Goal: Navigation & Orientation: Find specific page/section

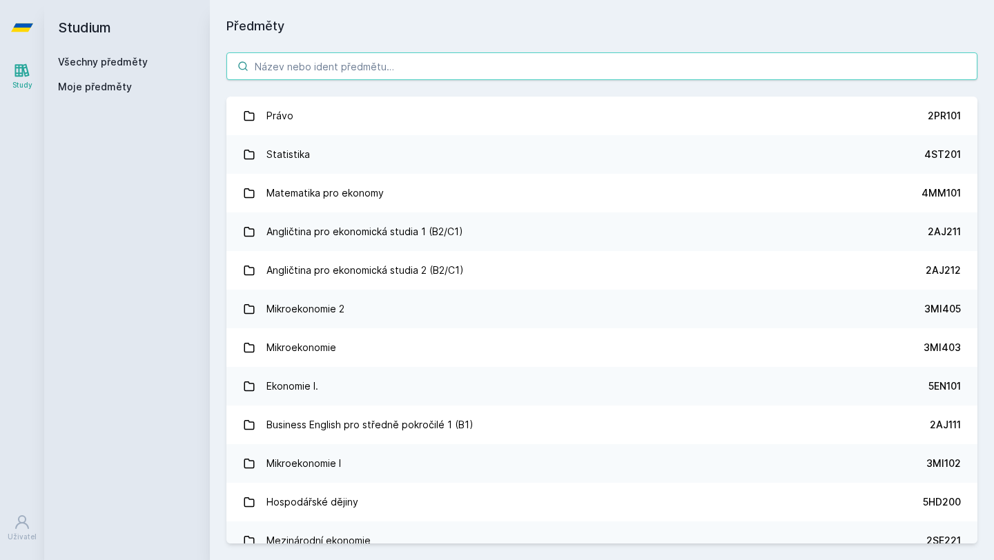
click at [333, 63] on input "search" at bounding box center [601, 66] width 751 height 28
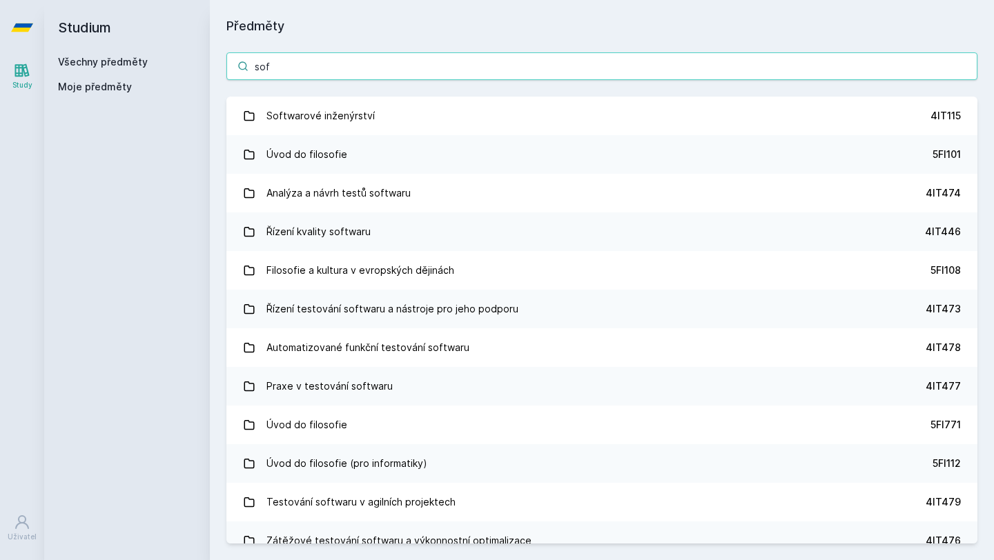
type input "soft"
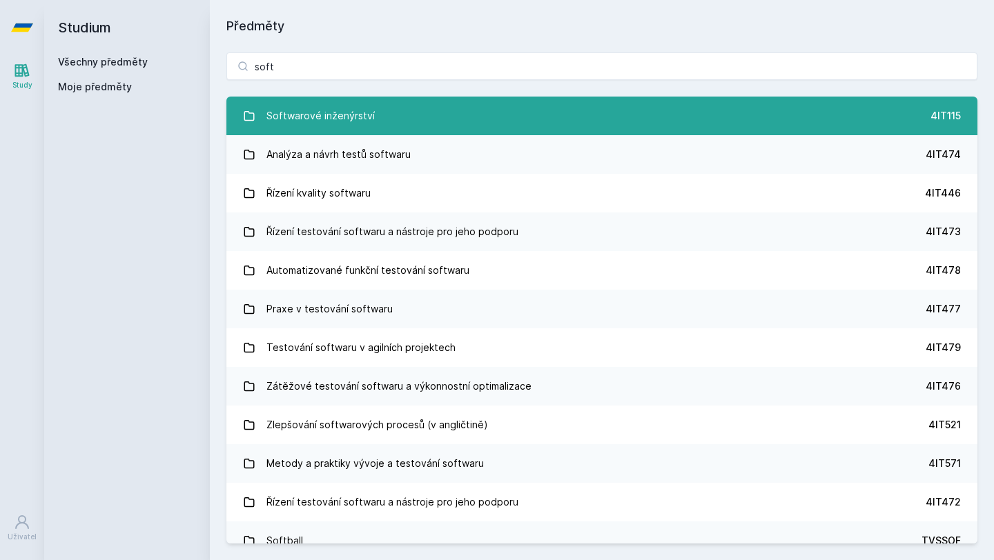
click at [396, 122] on link "Softwarové inženýrství 4IT115" at bounding box center [601, 116] width 751 height 39
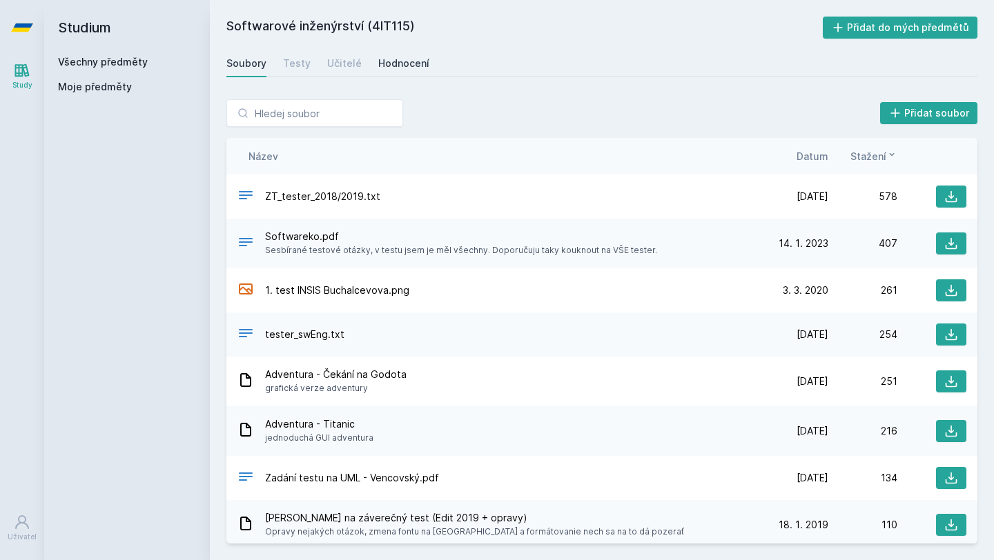
click at [419, 72] on link "Hodnocení" at bounding box center [403, 64] width 51 height 28
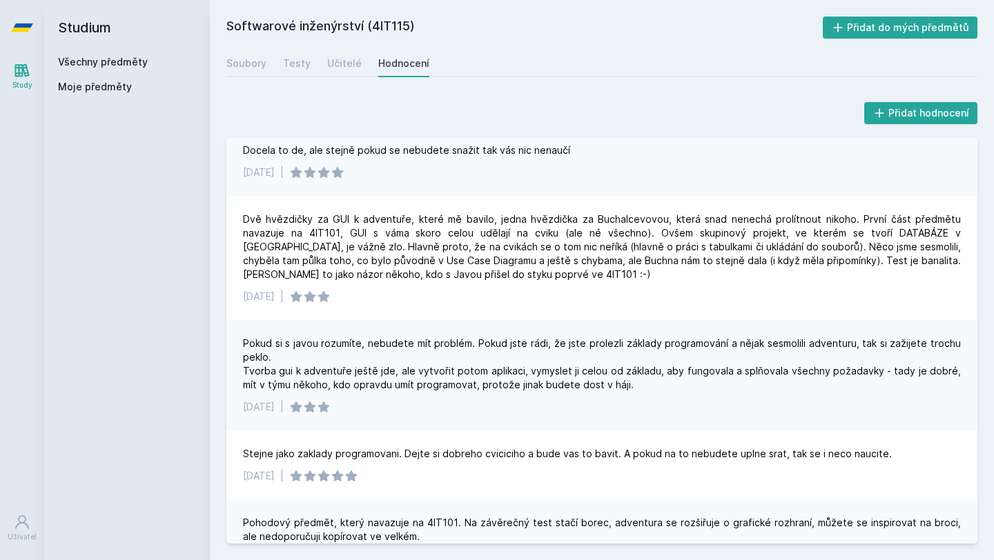
scroll to position [819, 0]
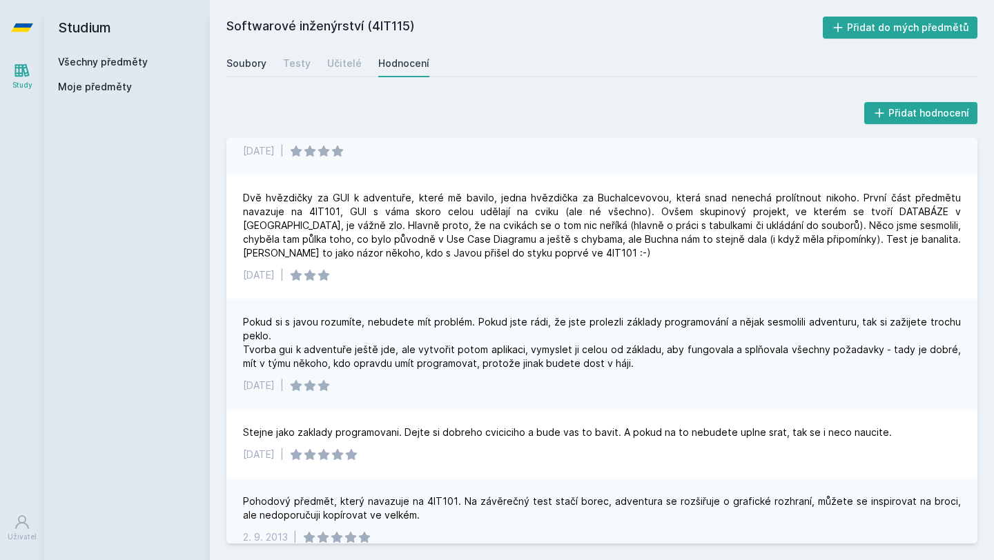
click at [253, 58] on div "Soubory" at bounding box center [246, 64] width 40 height 14
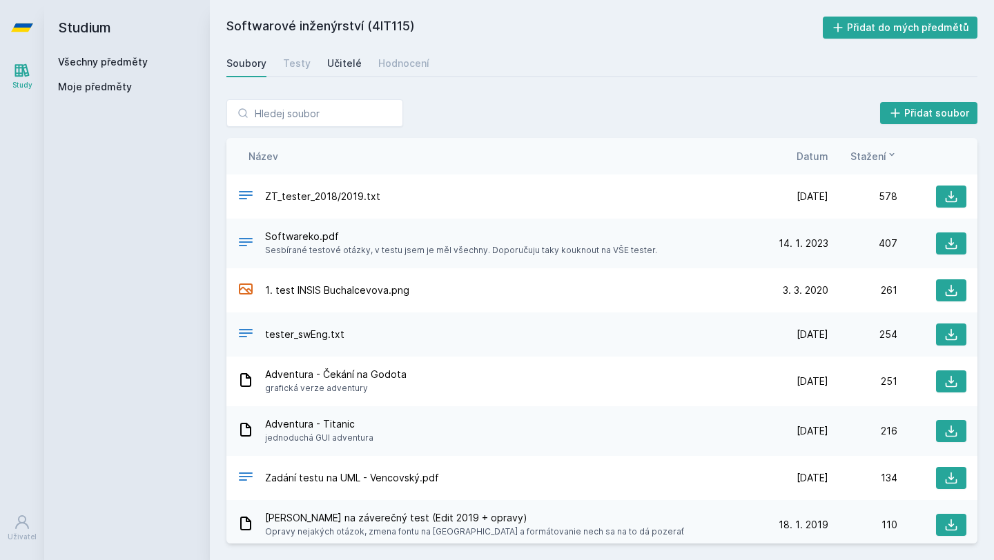
click at [355, 66] on div "Učitelé" at bounding box center [344, 64] width 34 height 14
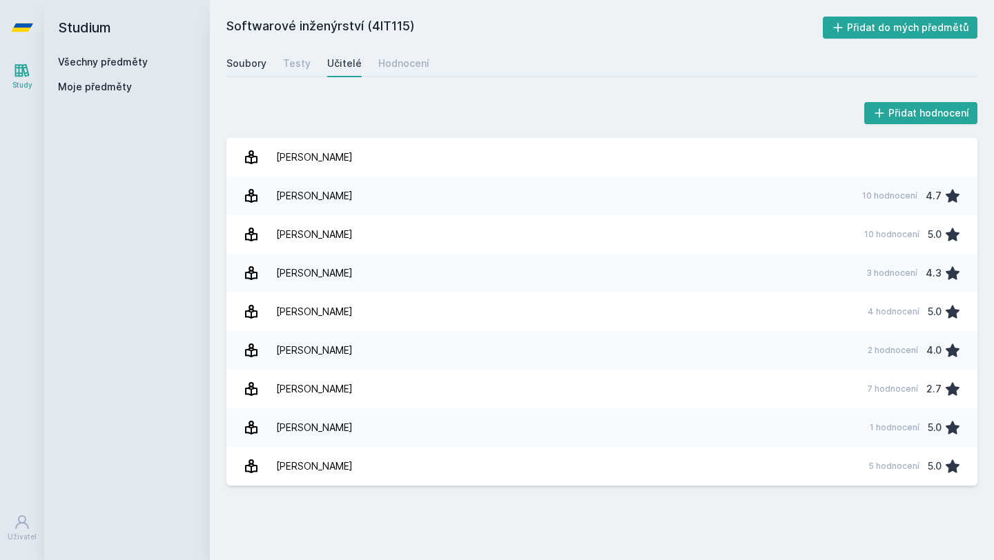
click at [261, 67] on div "Soubory" at bounding box center [246, 64] width 40 height 14
